Goal: Task Accomplishment & Management: Manage account settings

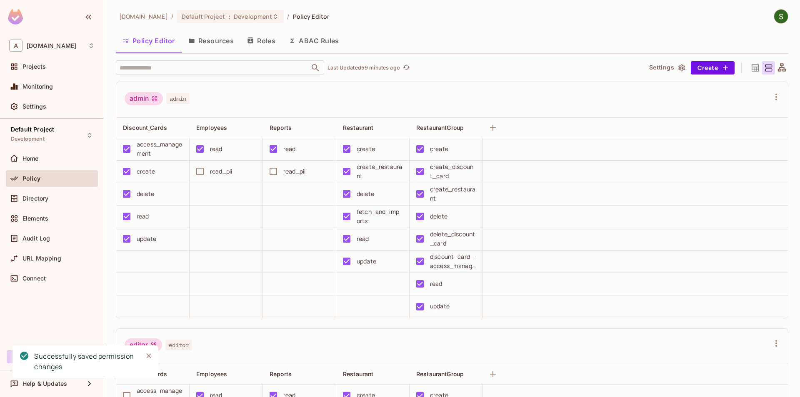
click at [197, 46] on button "Resources" at bounding box center [211, 40] width 59 height 21
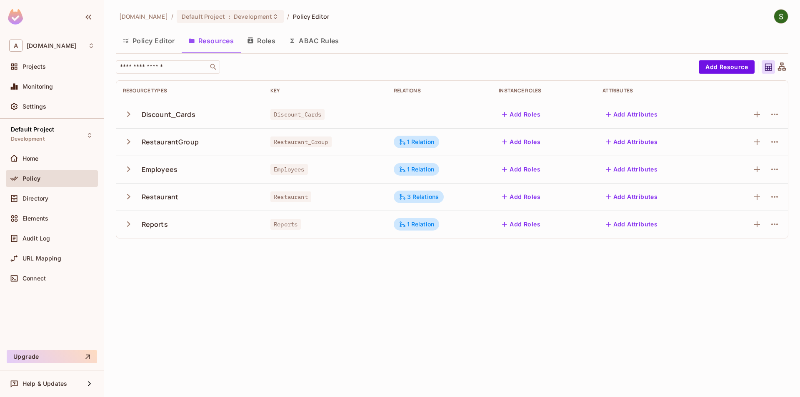
click at [133, 141] on icon "button" at bounding box center [128, 141] width 11 height 11
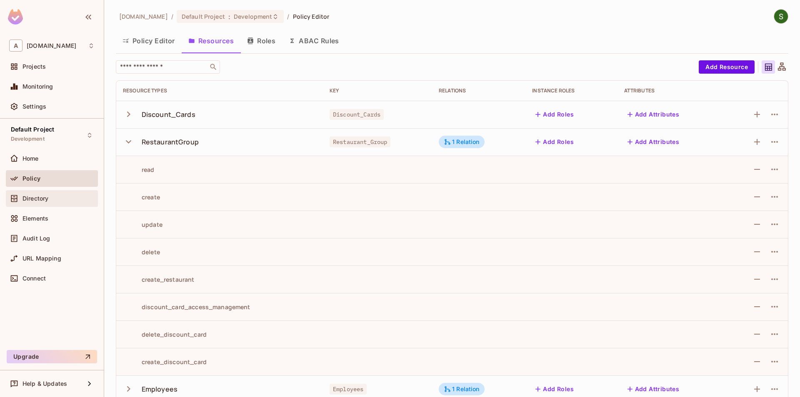
click at [48, 197] on span "Directory" at bounding box center [35, 198] width 26 height 7
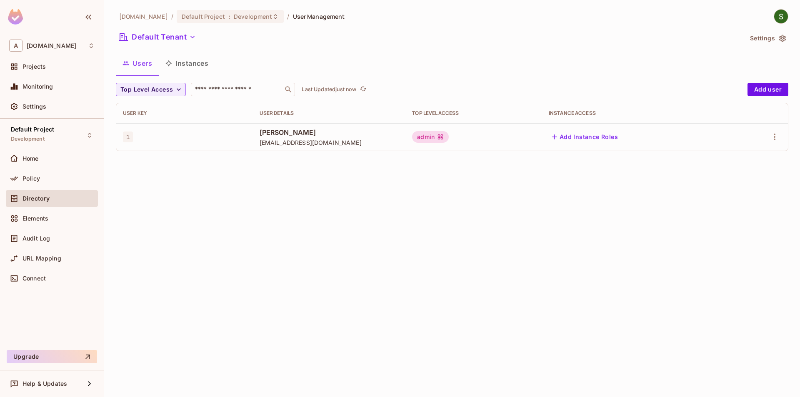
click at [202, 67] on button "Instances" at bounding box center [187, 63] width 56 height 21
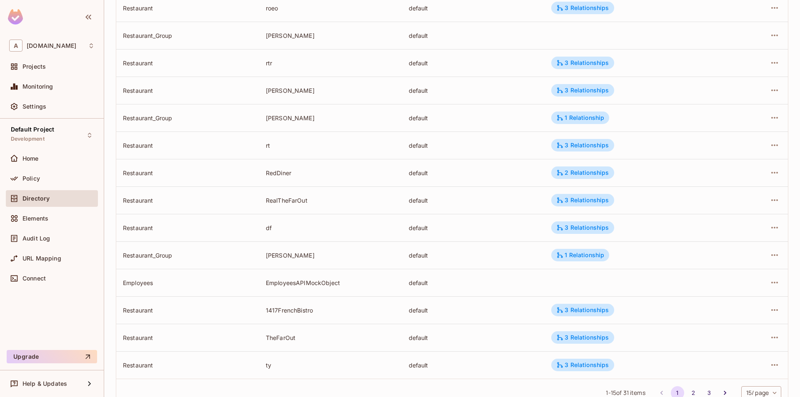
scroll to position [137, 0]
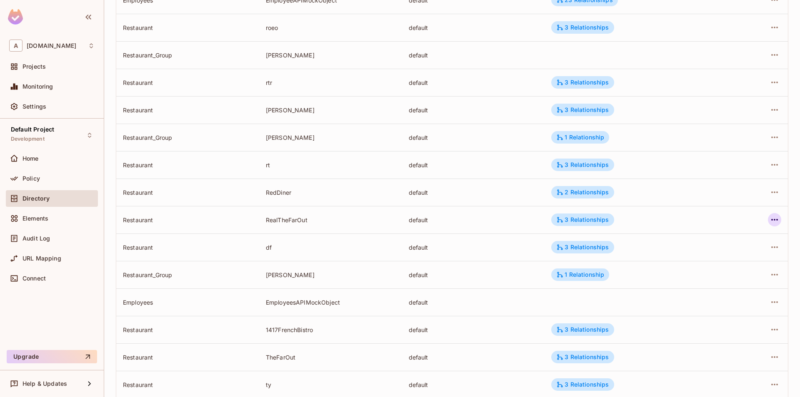
click at [771, 222] on icon "button" at bounding box center [774, 220] width 10 height 10
click at [623, 227] on div at bounding box center [400, 198] width 800 height 397
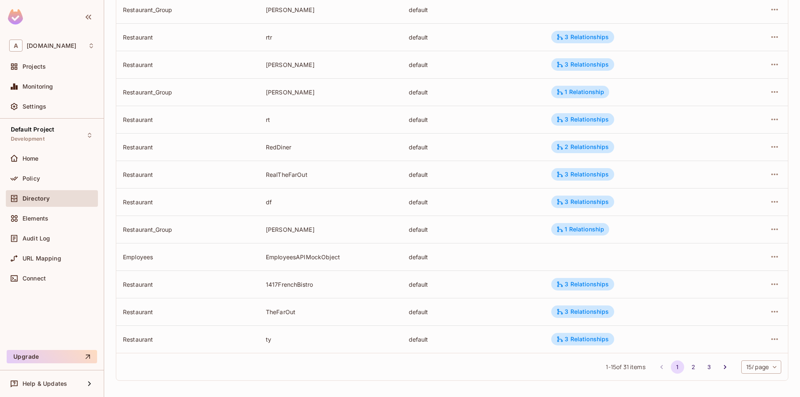
scroll to position [185, 0]
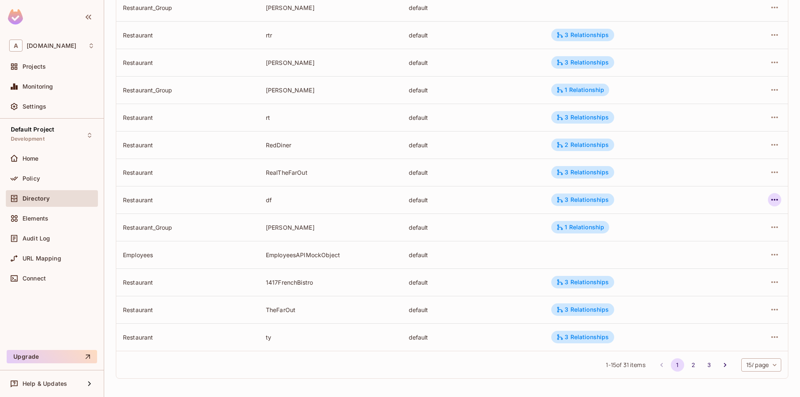
click at [771, 201] on icon "button" at bounding box center [774, 200] width 10 height 10
click at [728, 220] on div "Edit Resource Instance" at bounding box center [725, 219] width 65 height 8
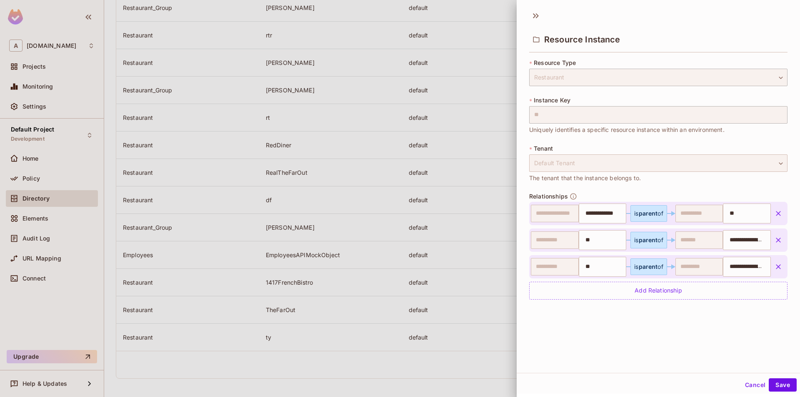
scroll to position [1, 0]
click at [752, 387] on button "Cancel" at bounding box center [754, 383] width 27 height 13
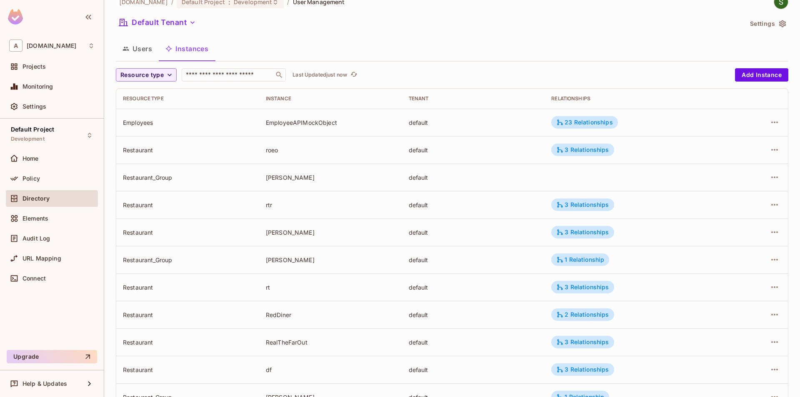
scroll to position [0, 0]
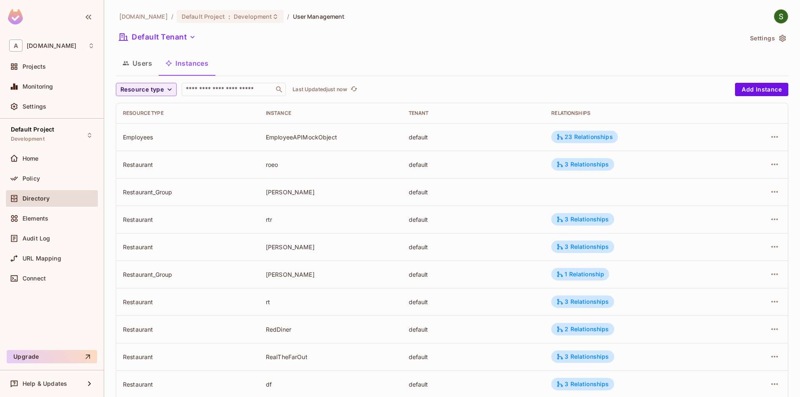
click at [145, 63] on button "Users" at bounding box center [137, 63] width 43 height 21
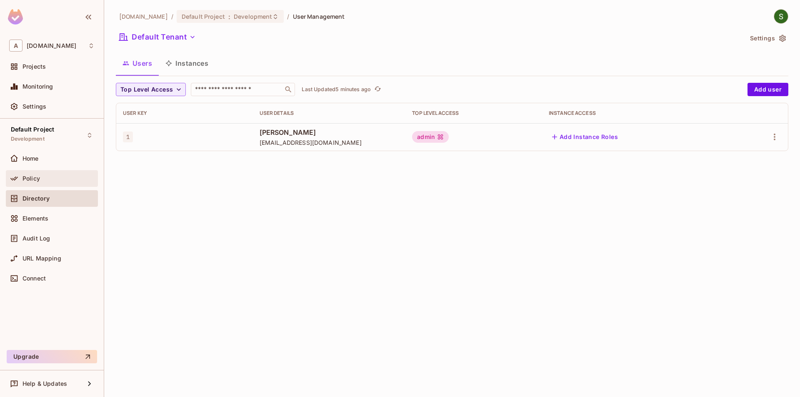
click at [47, 183] on div "Policy" at bounding box center [51, 179] width 85 height 10
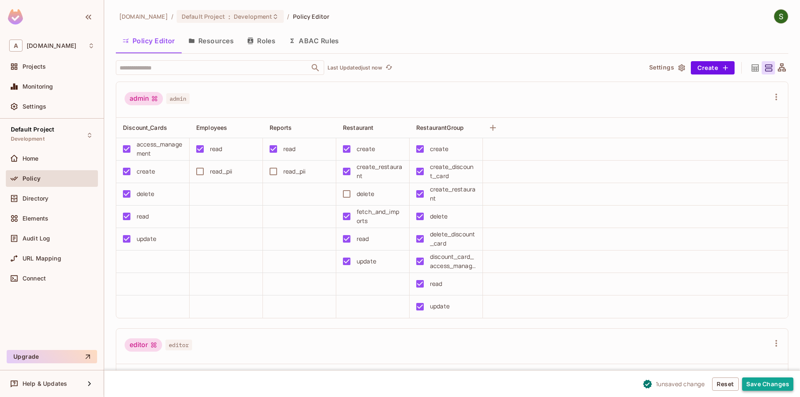
click at [780, 390] on button "Save Changes" at bounding box center [767, 384] width 51 height 13
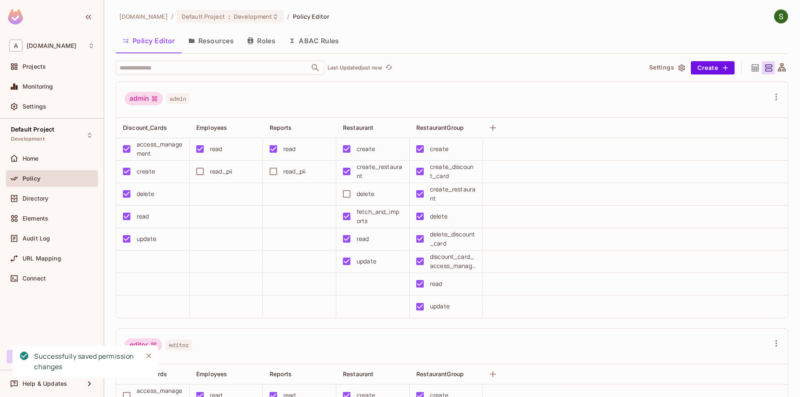
click at [152, 357] on icon "Close" at bounding box center [149, 356] width 8 height 8
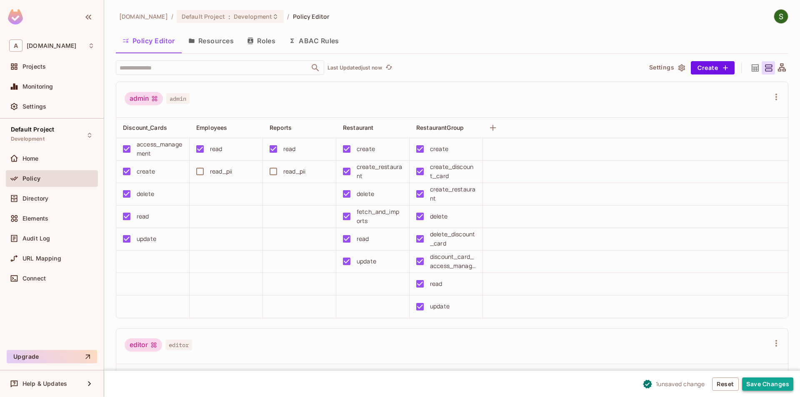
click at [751, 385] on button "Save Changes" at bounding box center [767, 384] width 51 height 13
click at [778, 389] on button "Save Changes" at bounding box center [767, 384] width 51 height 13
click at [775, 381] on button "Save Changes" at bounding box center [767, 384] width 51 height 13
